Goal: Find specific page/section: Find specific page/section

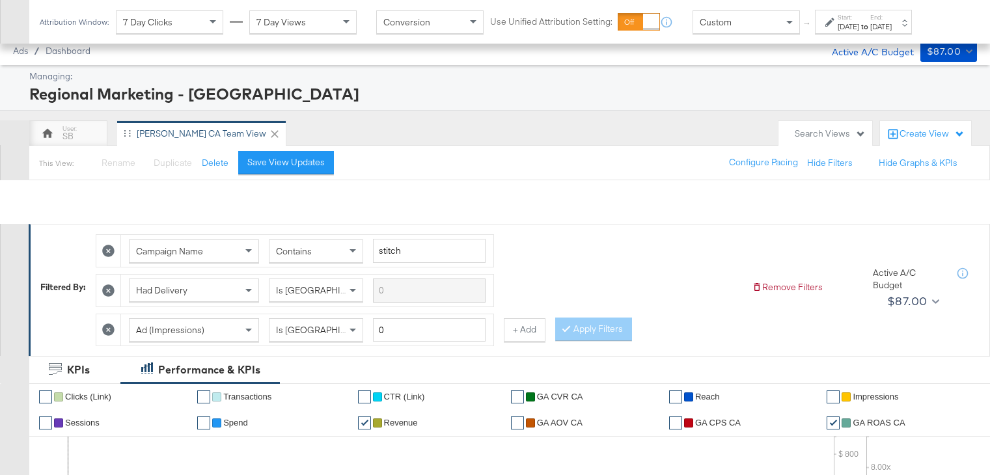
scroll to position [645, 0]
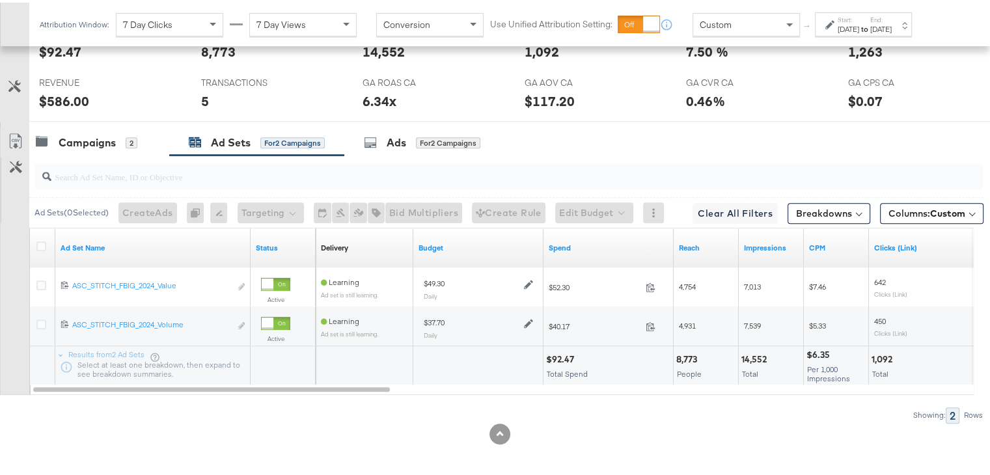
click at [859, 25] on div "[DATE]" at bounding box center [847, 26] width 21 height 10
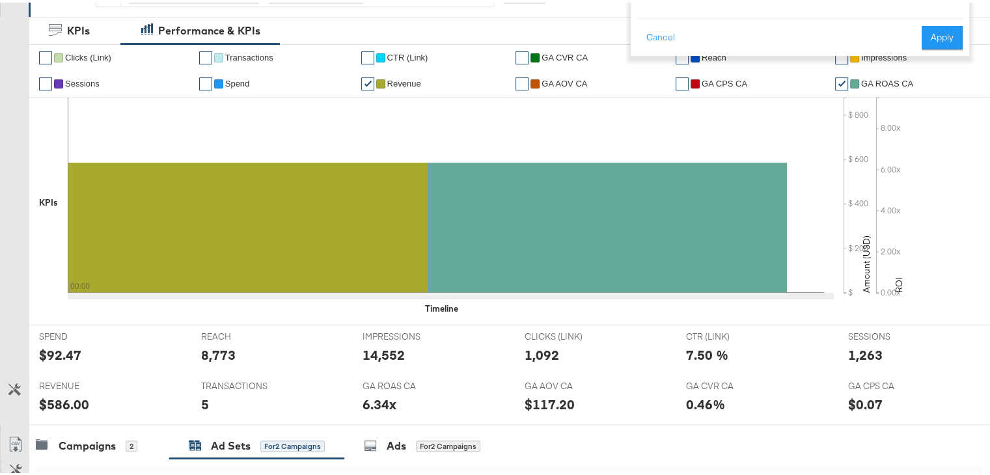
scroll to position [0, 0]
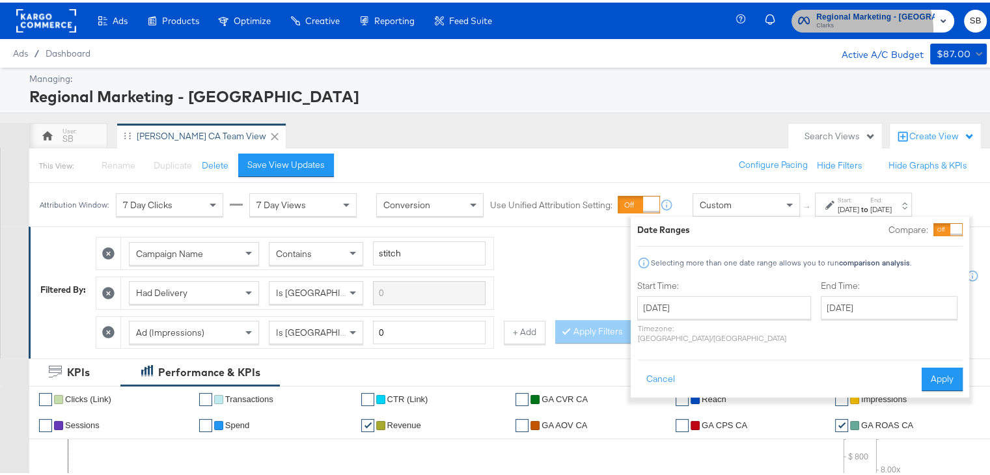
click at [868, 27] on span "Clarks" at bounding box center [875, 23] width 118 height 10
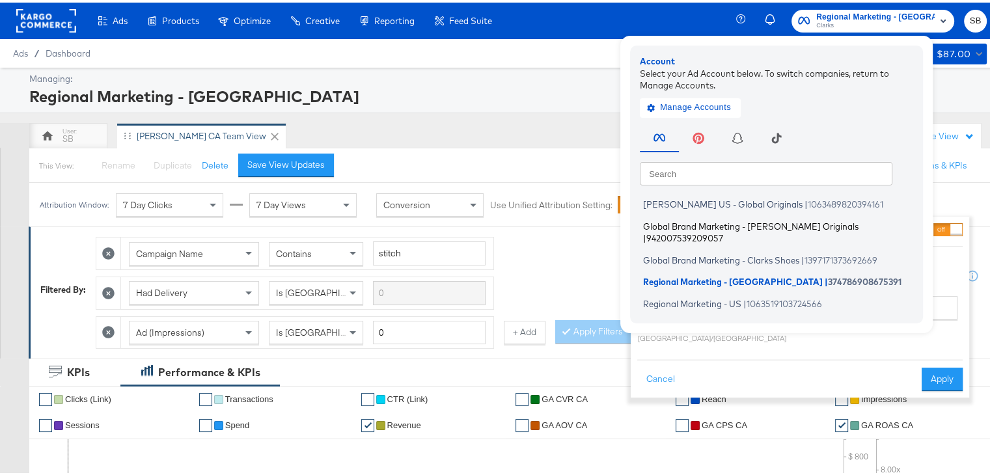
click at [735, 224] on span "Global Brand Marketing - [PERSON_NAME] Originals" at bounding box center [750, 223] width 215 height 10
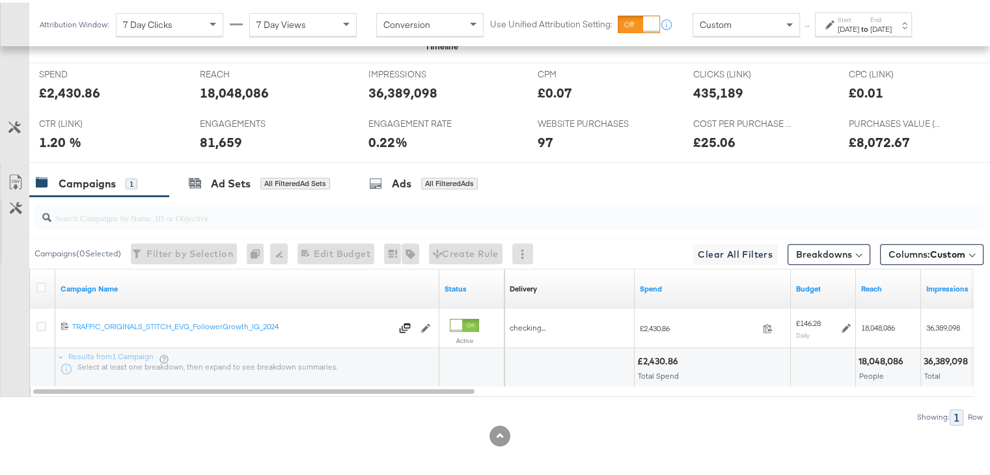
scroll to position [606, 0]
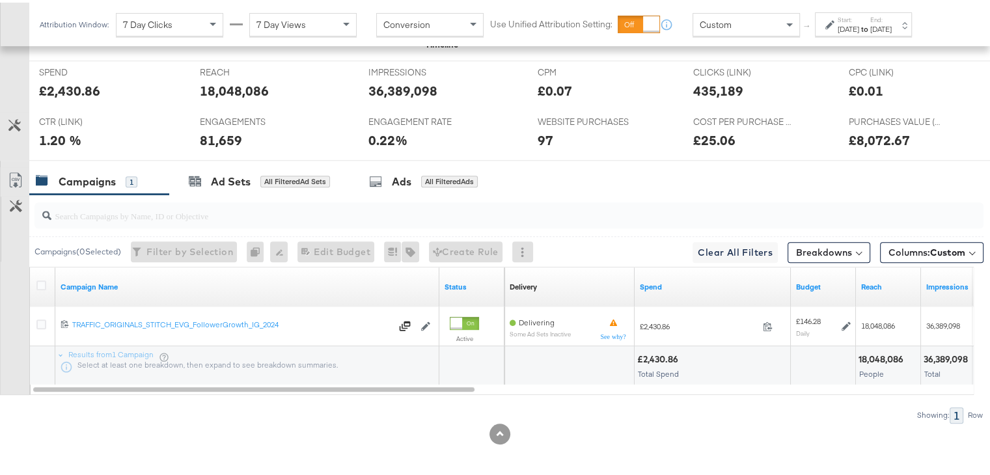
click at [859, 29] on div "[DATE]" at bounding box center [847, 26] width 21 height 10
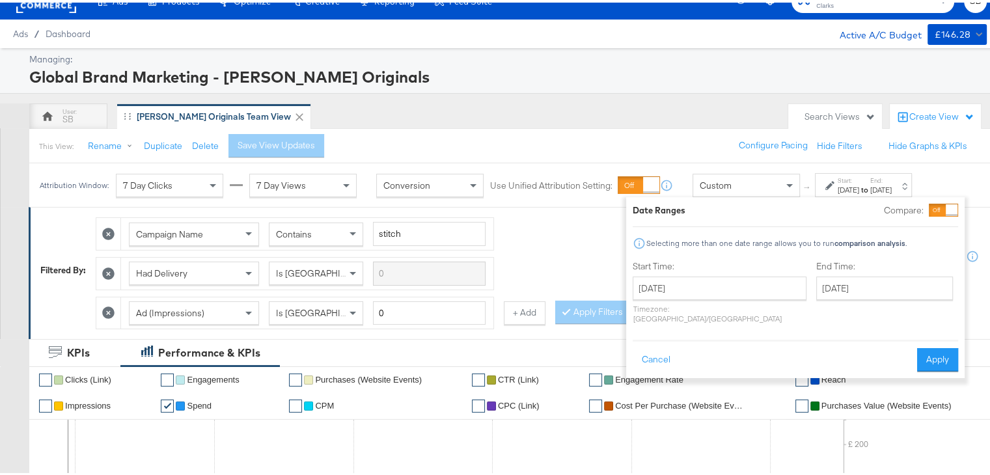
scroll to position [0, 0]
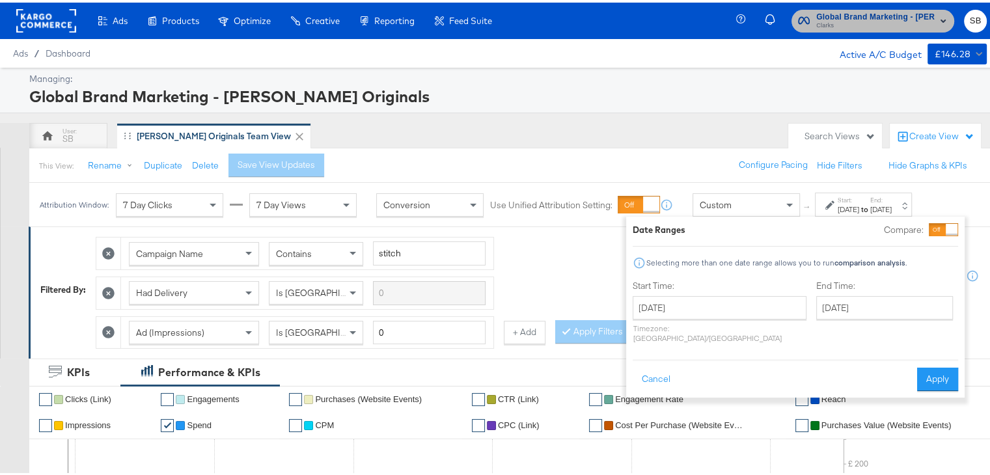
click at [829, 21] on span "Clarks" at bounding box center [875, 23] width 118 height 10
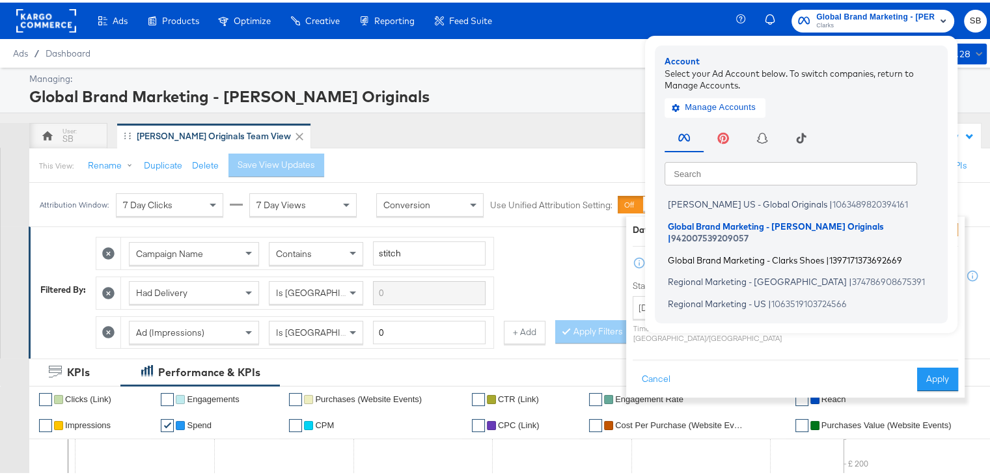
click at [683, 252] on span "Global Brand Marketing - Clarks Shoes" at bounding box center [746, 257] width 156 height 10
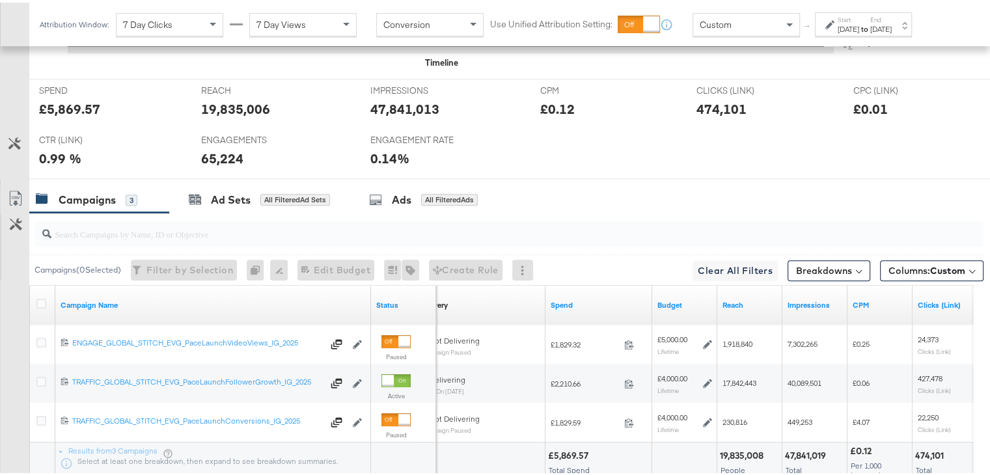
scroll to position [588, 0]
